Goal: Task Accomplishment & Management: Manage account settings

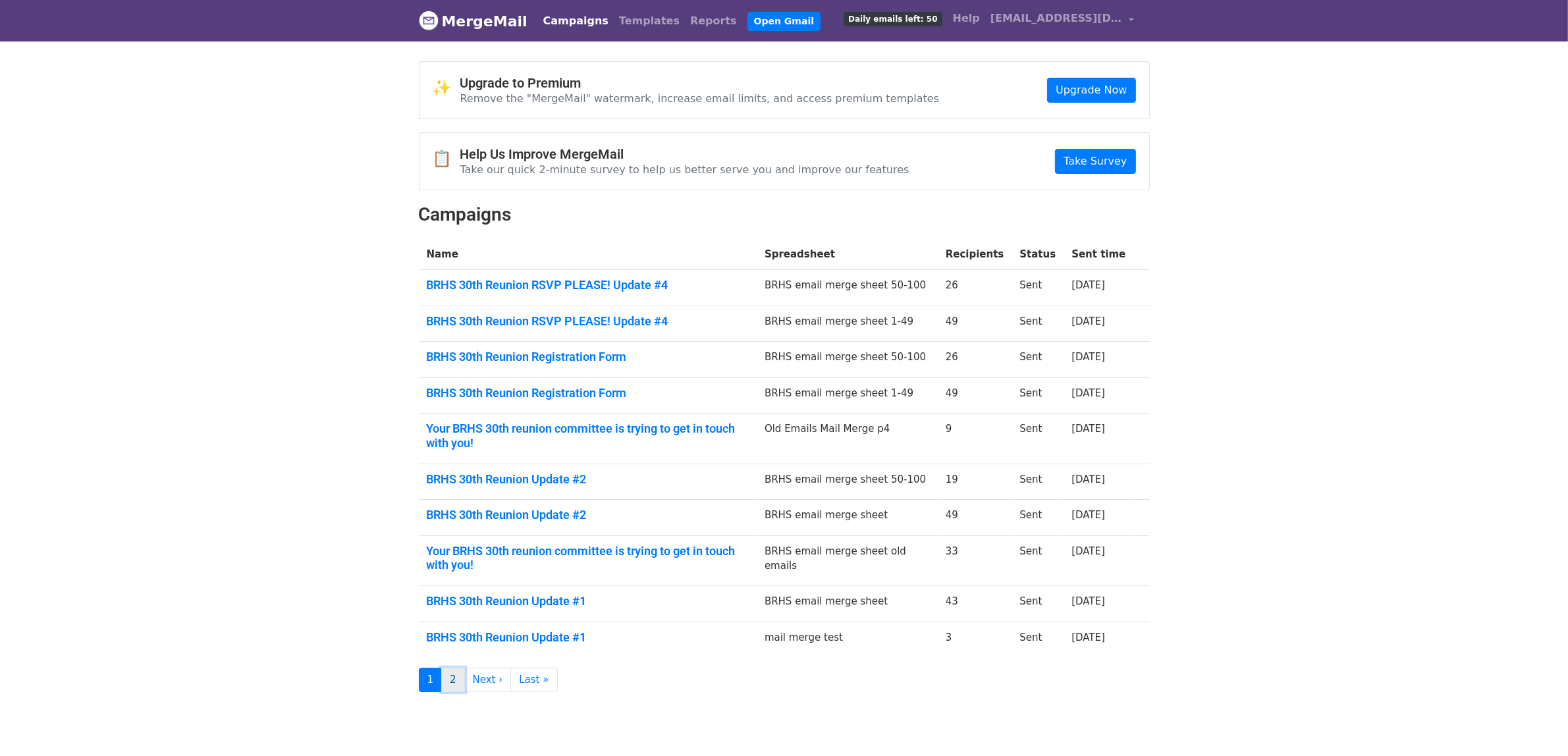
click at [454, 681] on link "2" at bounding box center [453, 679] width 23 height 24
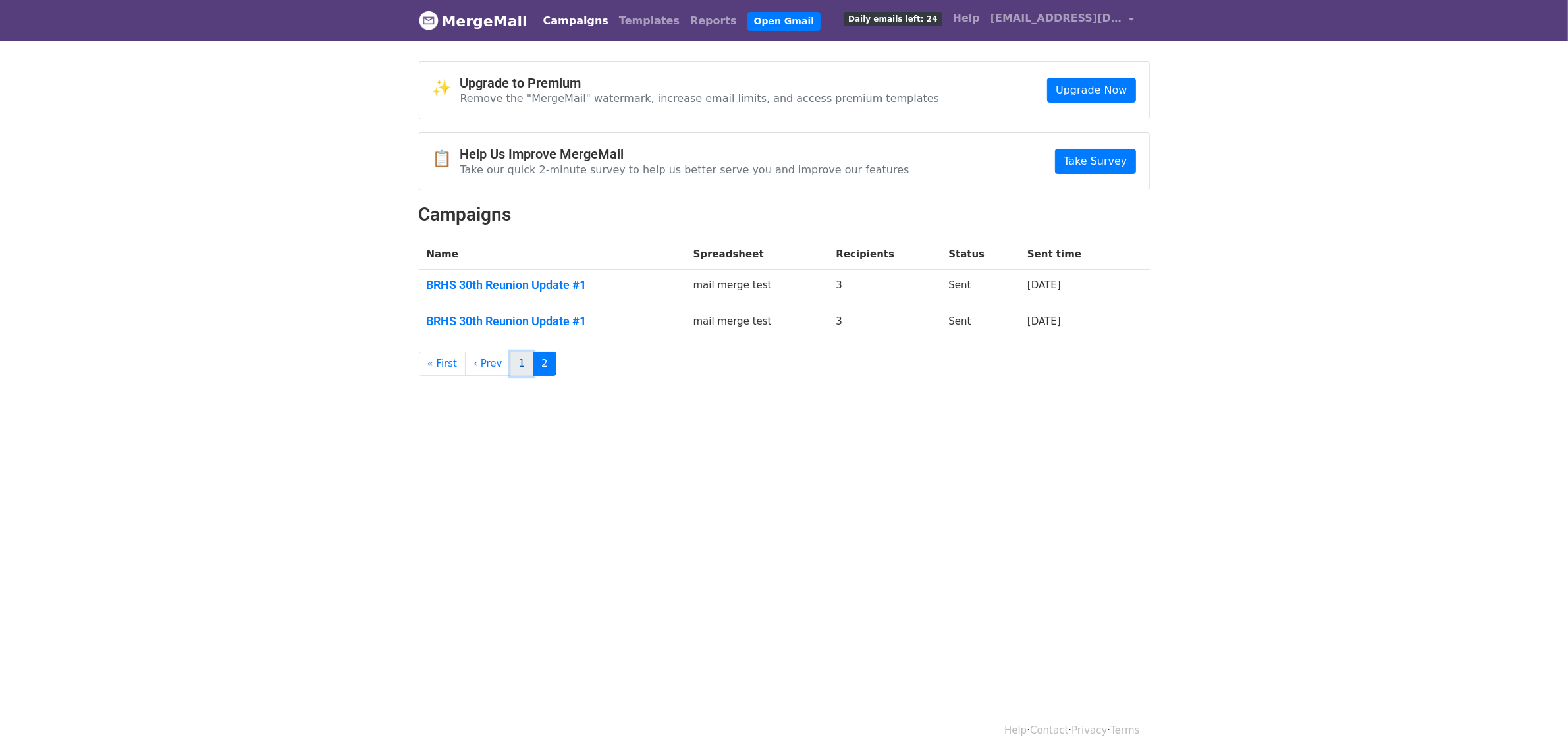
click at [511, 364] on link "1" at bounding box center [522, 364] width 23 height 24
